Goal: Task Accomplishment & Management: Manage account settings

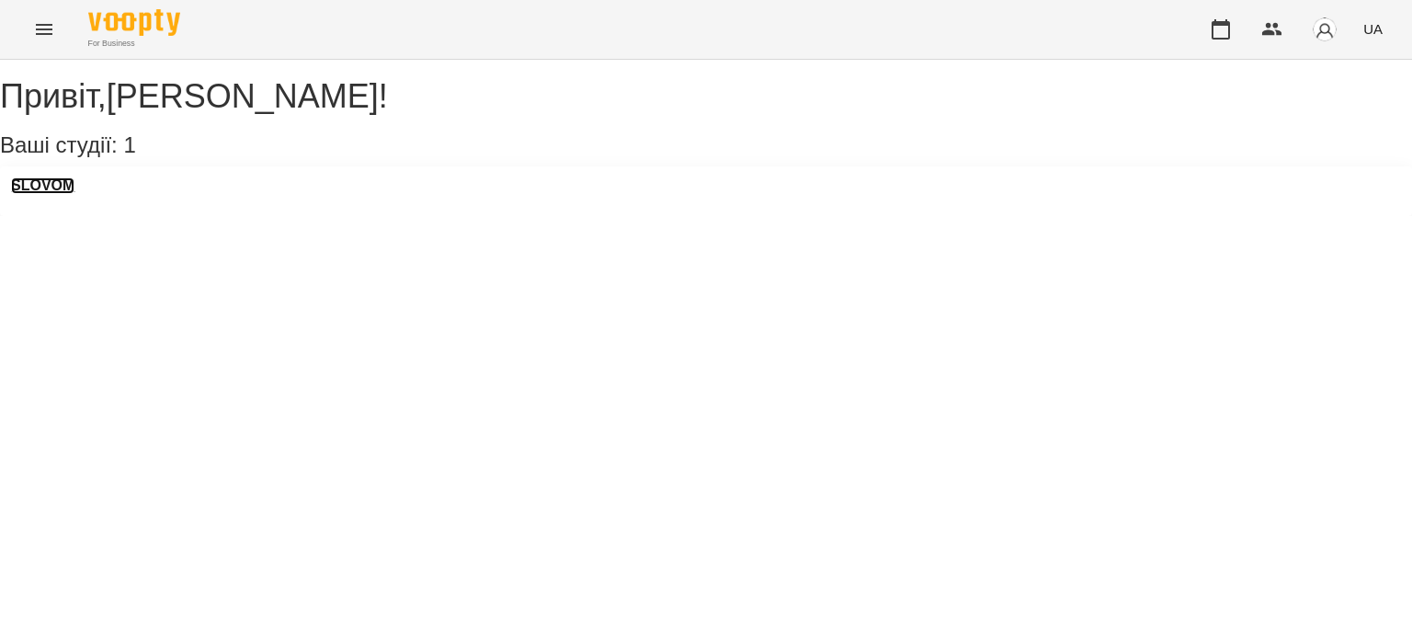
click at [64, 194] on h3 "SLOVOM" at bounding box center [42, 185] width 63 height 17
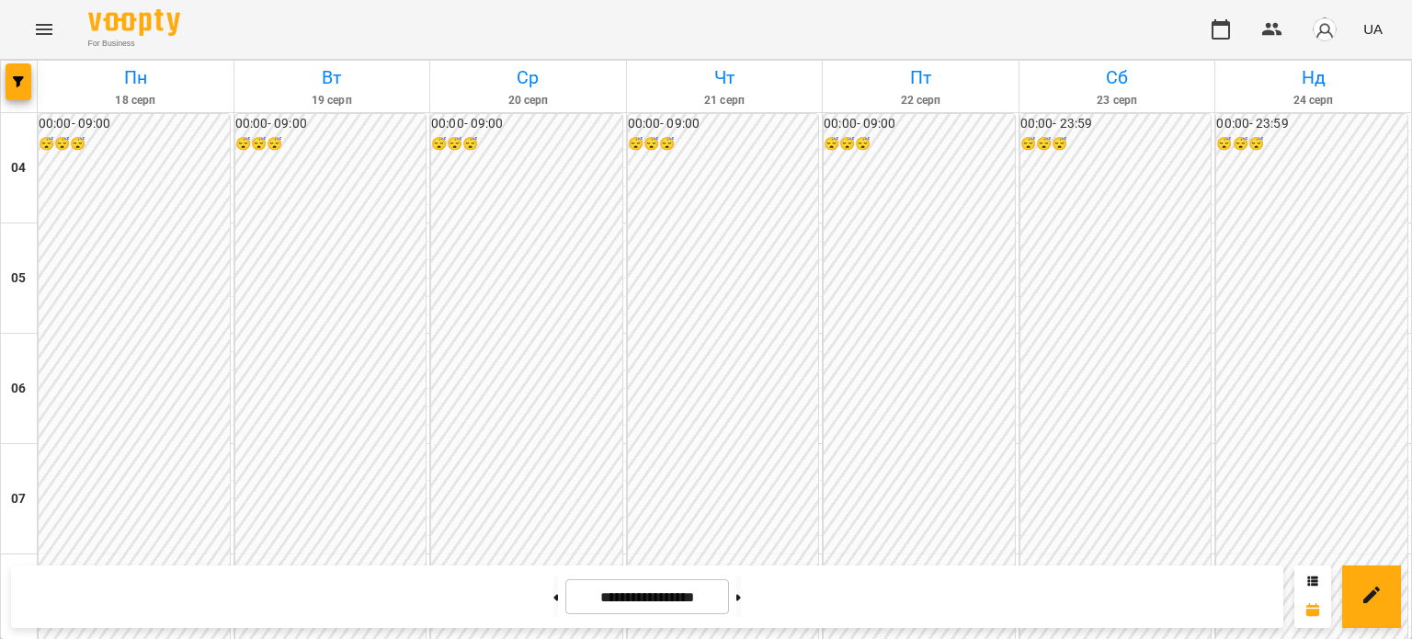
scroll to position [494, 0]
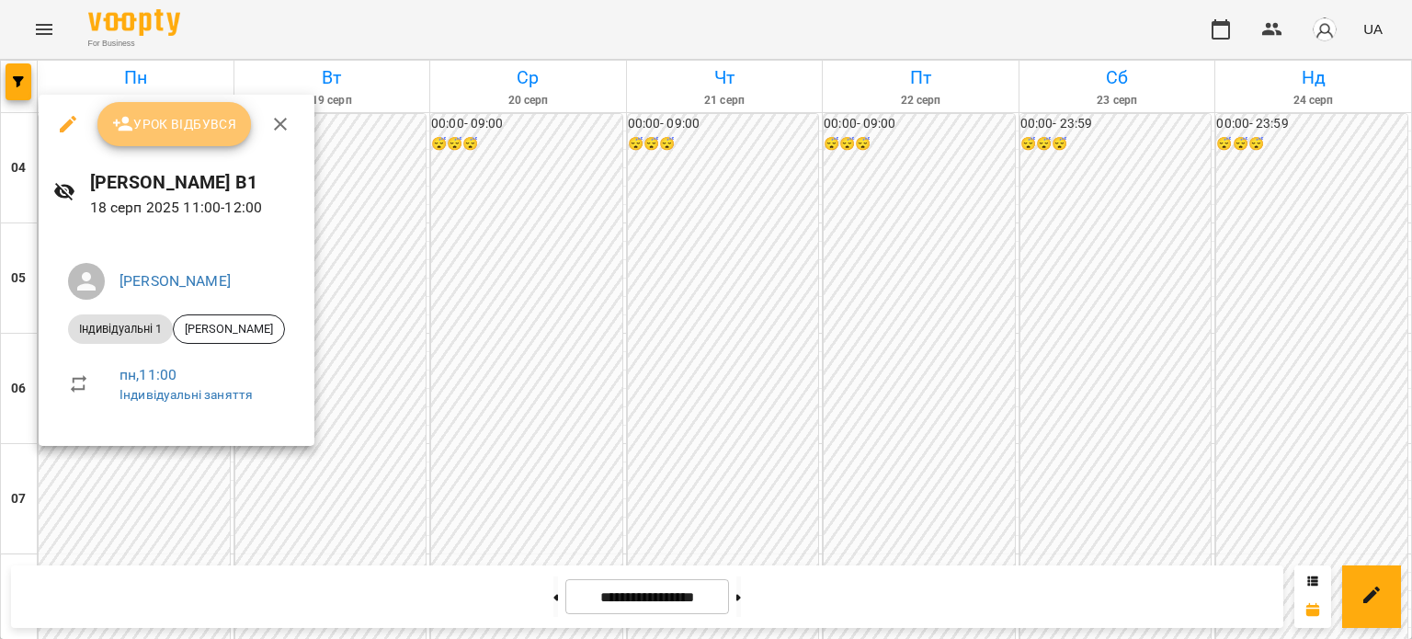
click at [199, 127] on span "Урок відбувся" at bounding box center [174, 124] width 125 height 22
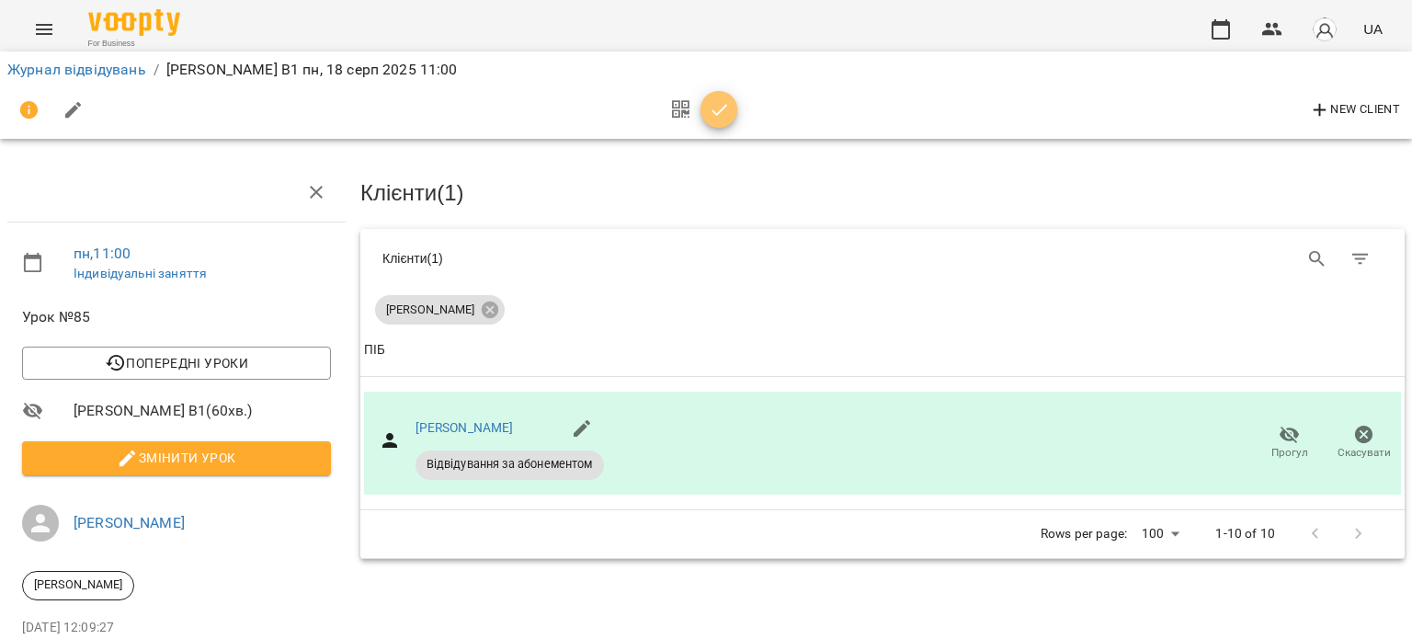
click at [717, 97] on button "button" at bounding box center [718, 109] width 37 height 37
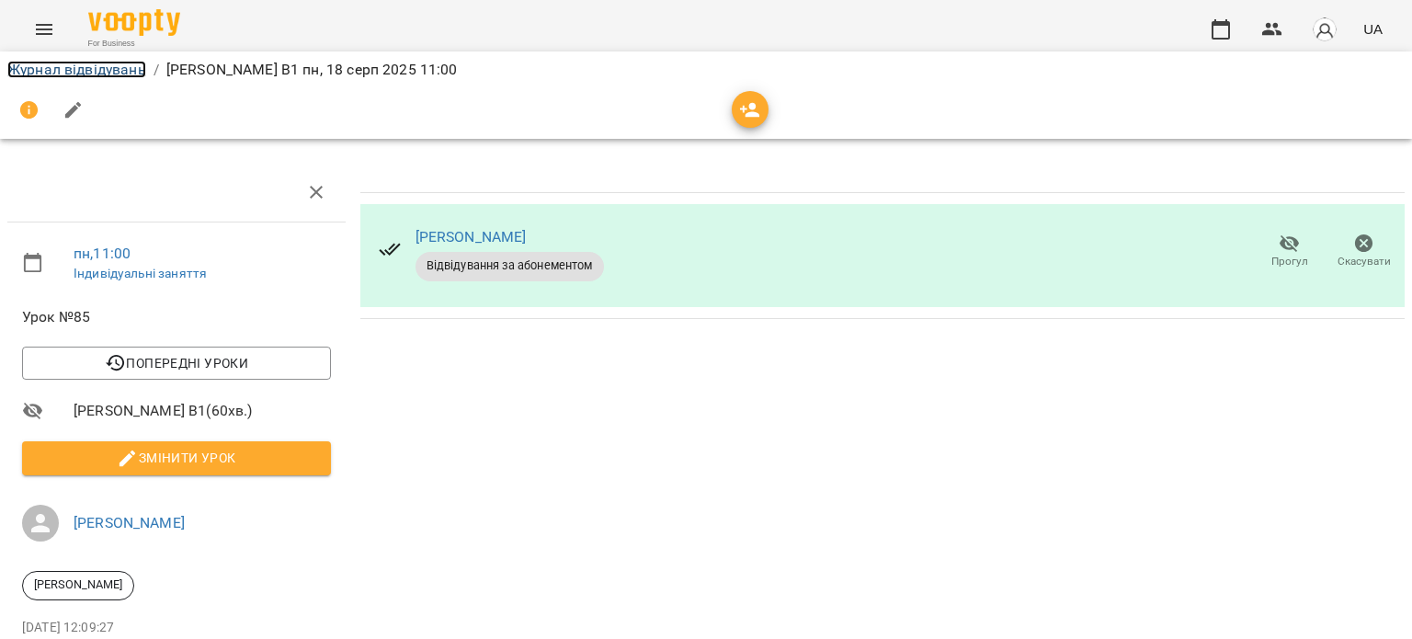
click at [119, 73] on link "Журнал відвідувань" at bounding box center [76, 69] width 139 height 17
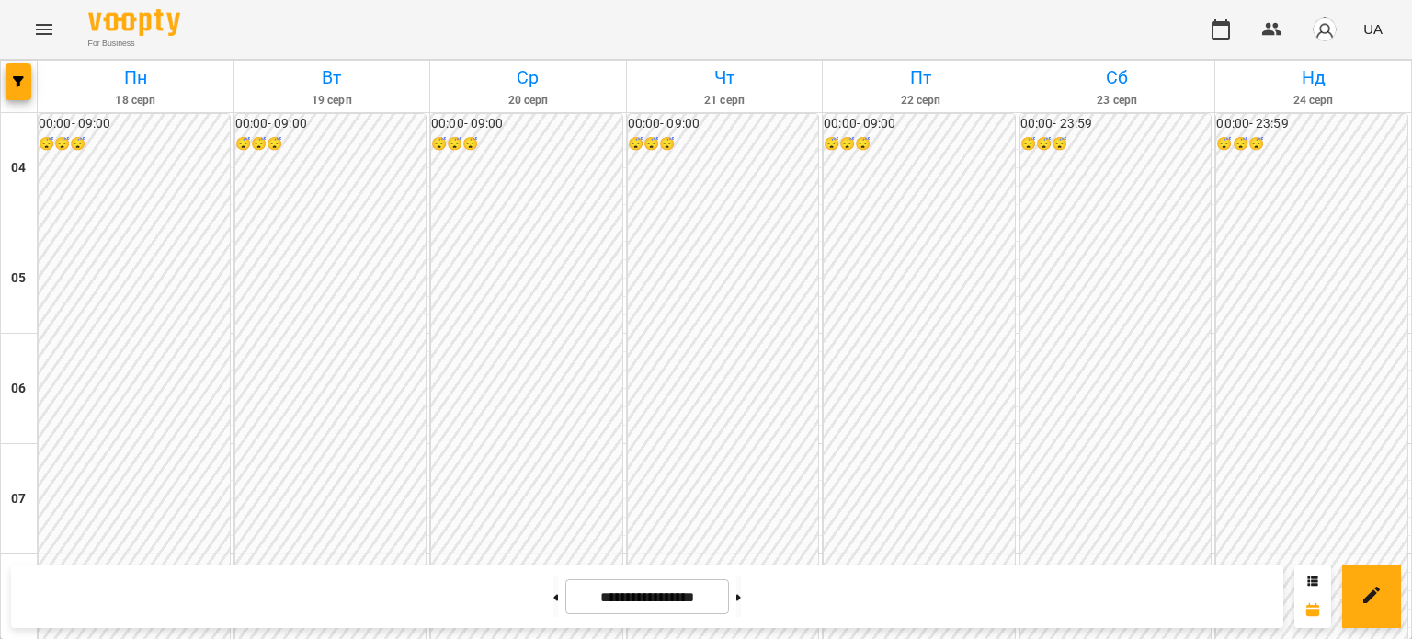
scroll to position [1060, 0]
